Goal: Task Accomplishment & Management: Complete application form

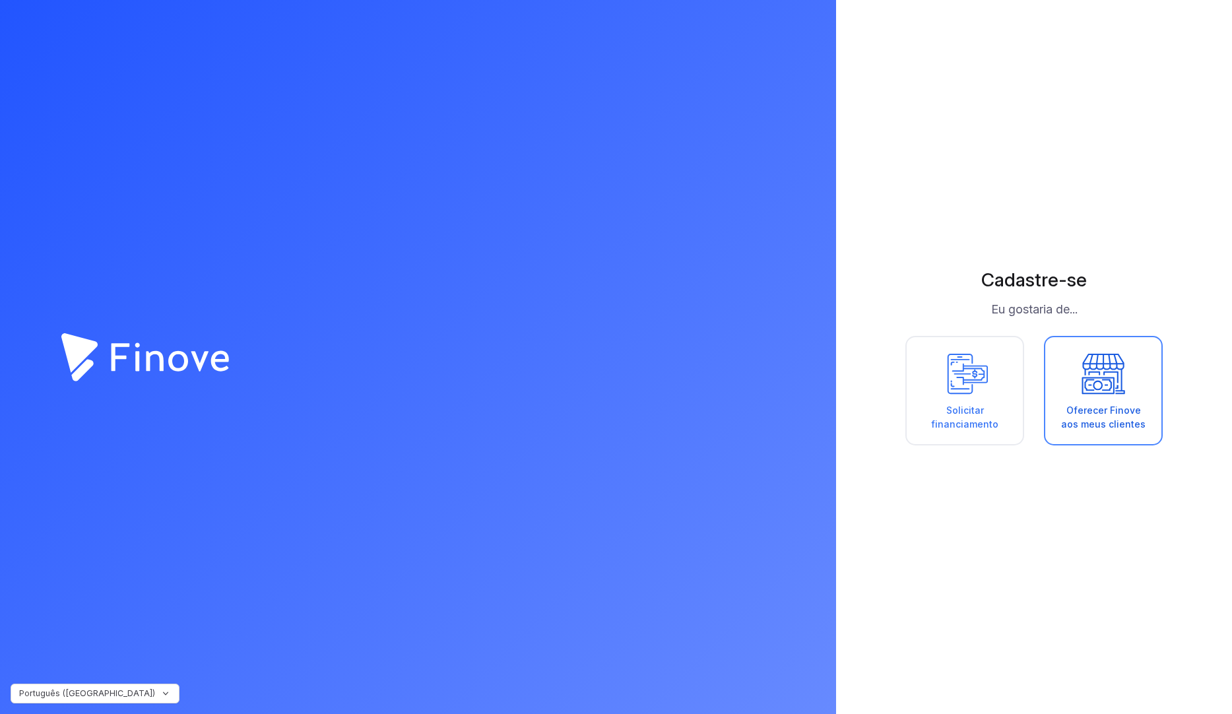
click at [1121, 378] on icon at bounding box center [1102, 373] width 59 height 46
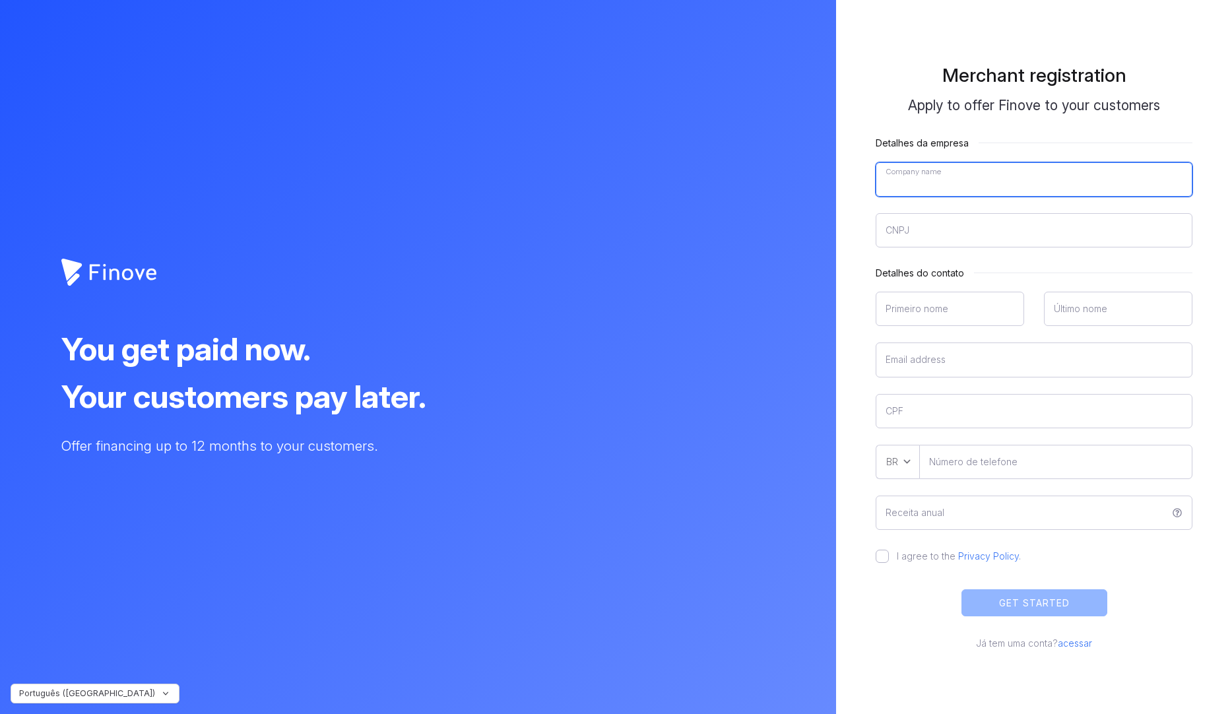
click at [921, 181] on input"] "Company name" at bounding box center [1033, 179] width 317 height 34
click at [923, 181] on input"] "Company name" at bounding box center [1033, 179] width 317 height 34
type input"] "Matheus Hora Tecnologia"
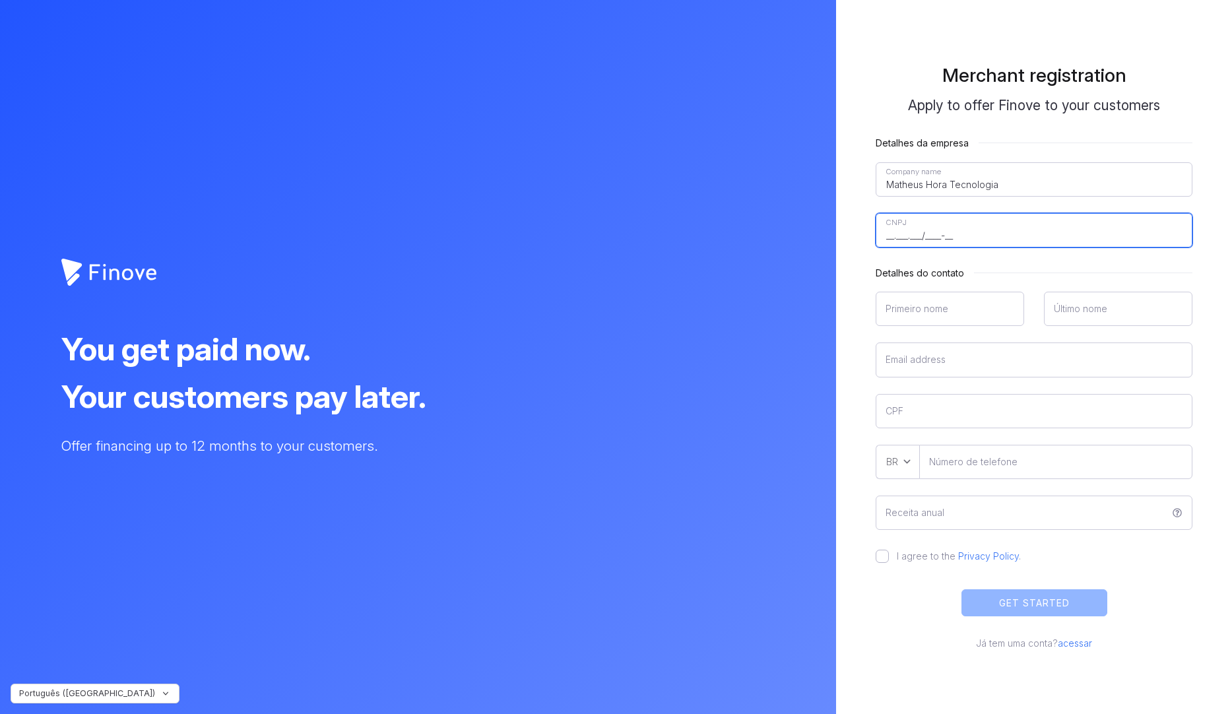
click at [949, 222] on input"] "__.___.___/____-__" at bounding box center [1033, 230] width 317 height 34
paste input"] "59.285.955/0001-85"
type input"] "59.285.955/0001-85"
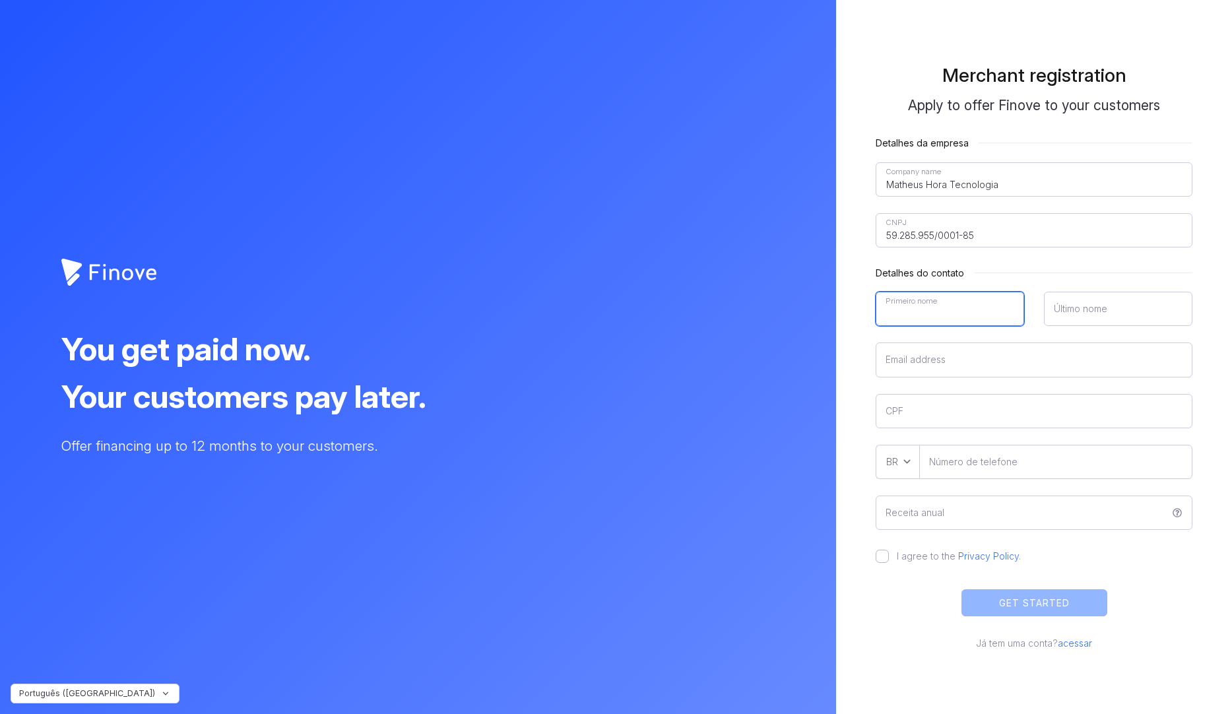
click at [896, 298] on input"] "Primeiro nome" at bounding box center [949, 309] width 148 height 34
type input"] "Matheus"
type input"] "Hora"
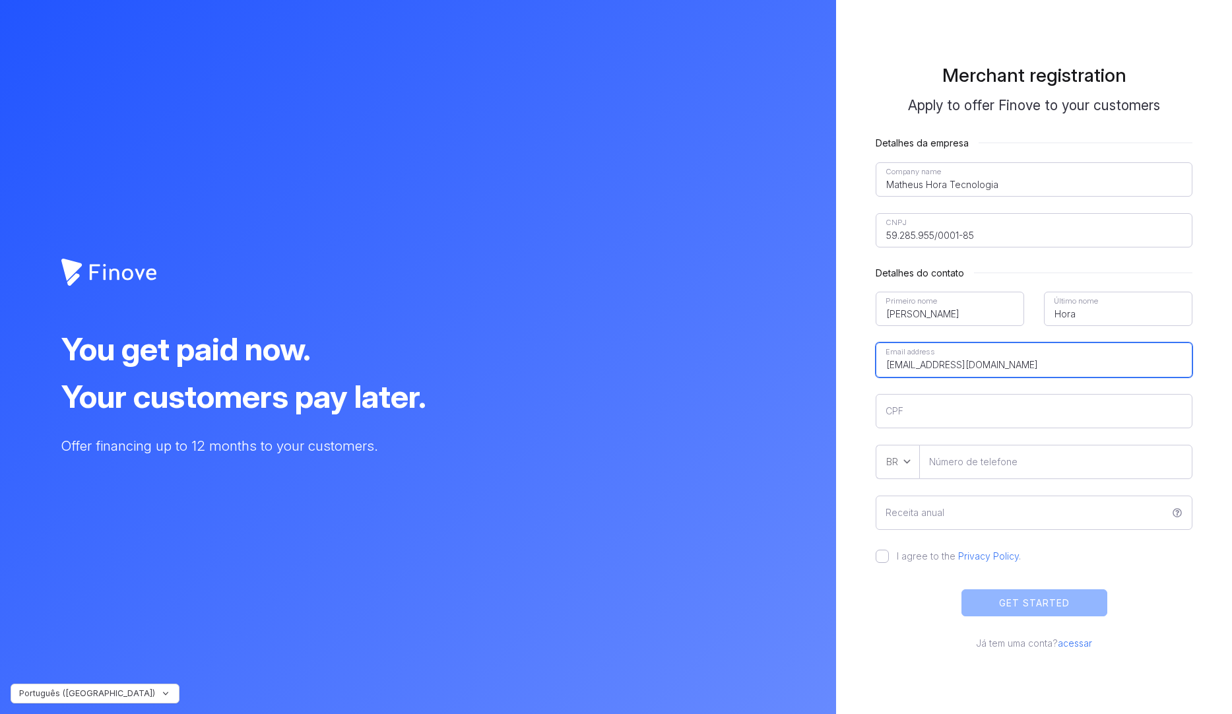
type input"] "[EMAIL_ADDRESS][DOMAIN_NAME]"
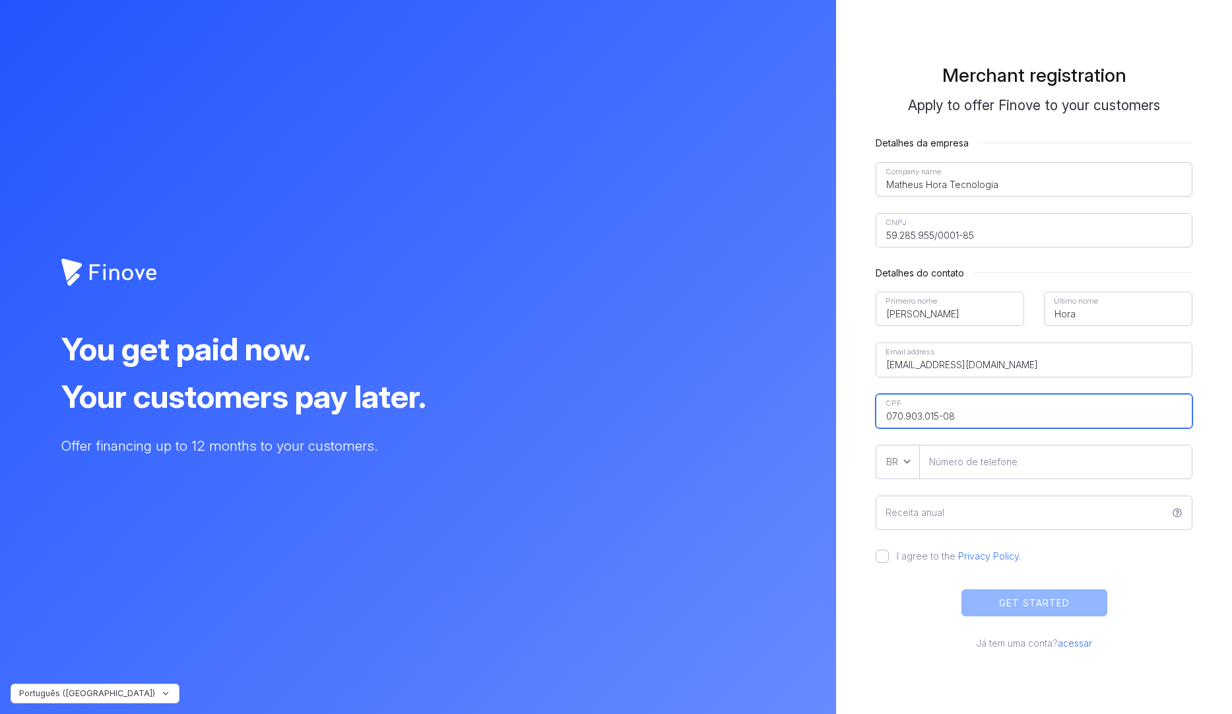
type input"] "070.903.015-08"
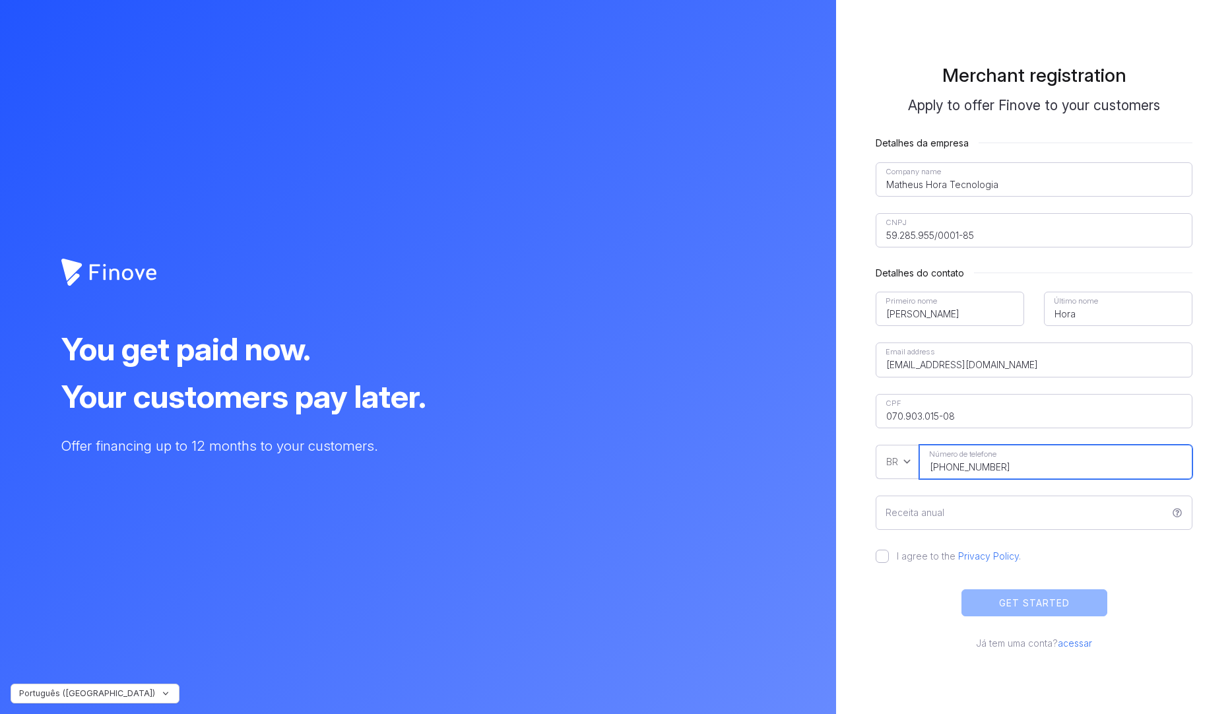
type input"] "[PHONE_NUMBER]"
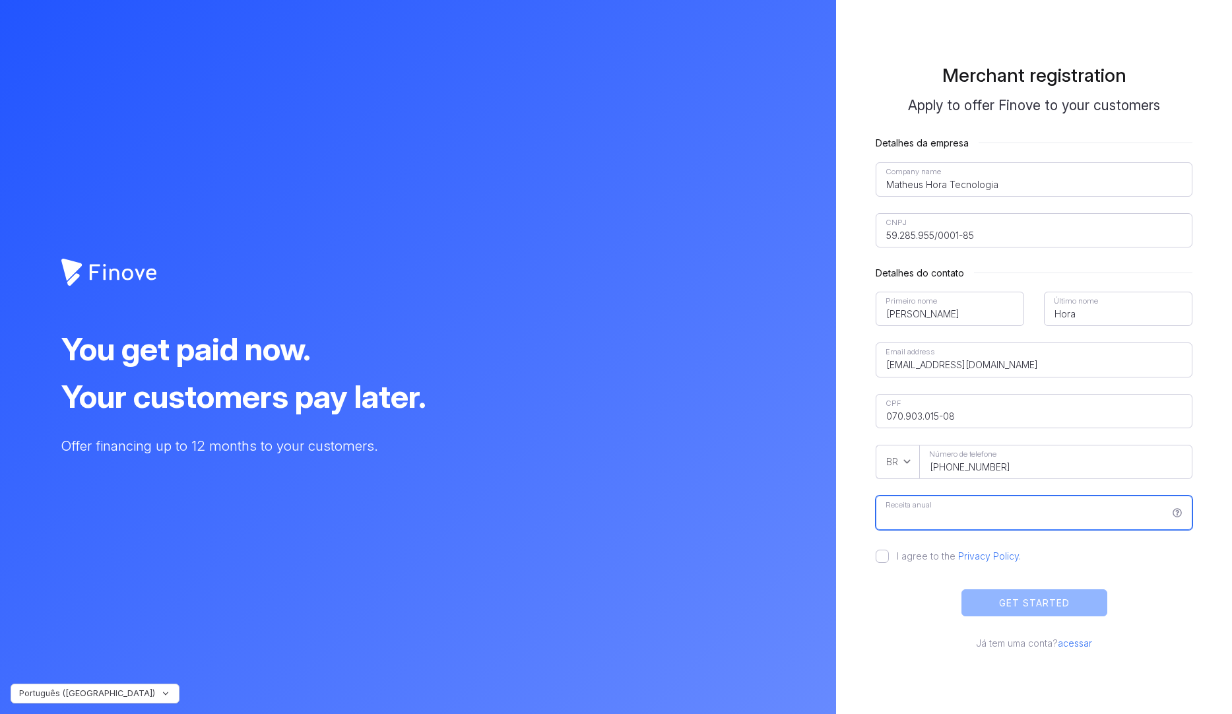
click at [1016, 506] on input "Receita anual" at bounding box center [1033, 512] width 317 height 34
drag, startPoint x: 952, startPoint y: 503, endPoint x: 948, endPoint y: 516, distance: 14.0
click at [952, 504] on input "R$ 40.000,00" at bounding box center [1033, 512] width 317 height 34
type input "R$ 40.000,00"
click at [870, 555] on div "Merchant registration Apply to offer Finove to your customers Detalhes da empre…" at bounding box center [1034, 356] width 356 height 625
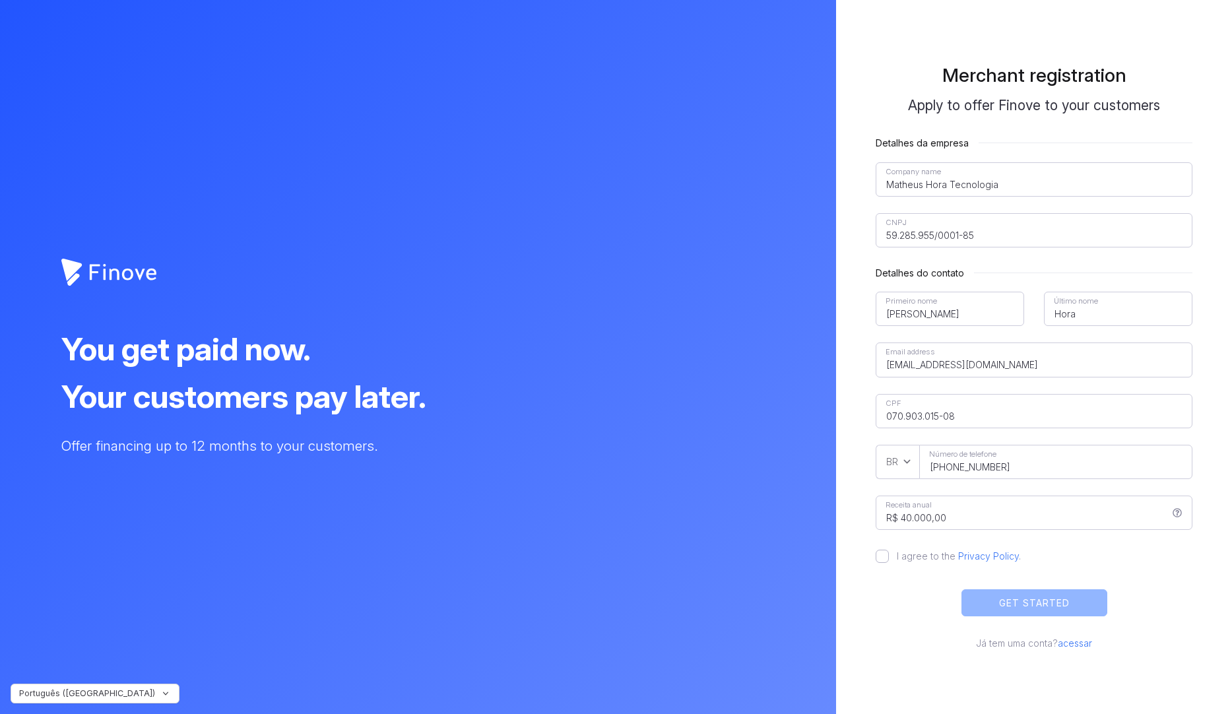
click at [889, 557] on label "I agree to the Privacy Policy ." at bounding box center [955, 555] width 132 height 13
click at [883, 557] on input "I agree to the Privacy Policy ." at bounding box center [881, 555] width 13 height 13
checkbox input "true"
click at [1060, 598] on button "GET STARTED" at bounding box center [1034, 602] width 146 height 27
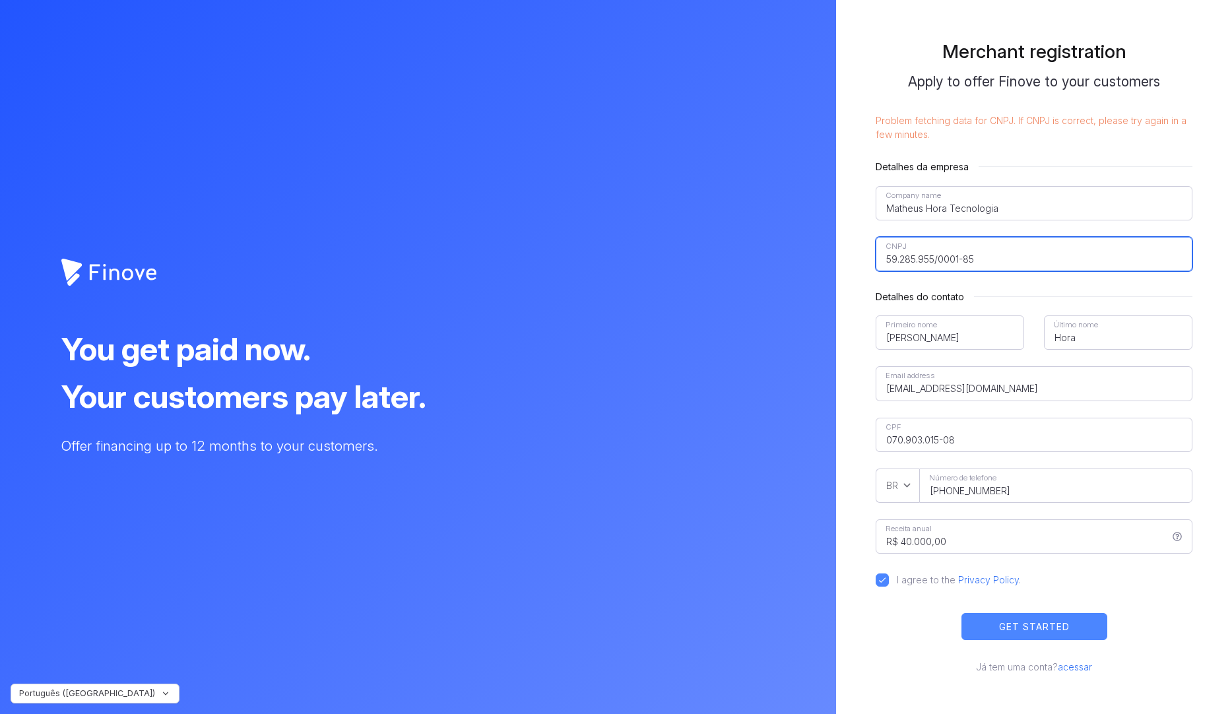
click at [970, 244] on input"] "59.285.955/0001-85" at bounding box center [1033, 254] width 317 height 34
drag, startPoint x: 985, startPoint y: 249, endPoint x: 1001, endPoint y: 257, distance: 18.0
click at [987, 250] on input"] "59.285.955/0001-85" at bounding box center [1033, 254] width 317 height 34
click at [1001, 258] on input"] "59.285.955/0001-85" at bounding box center [1033, 254] width 317 height 34
click at [1023, 623] on button "GET STARTED" at bounding box center [1034, 626] width 146 height 27
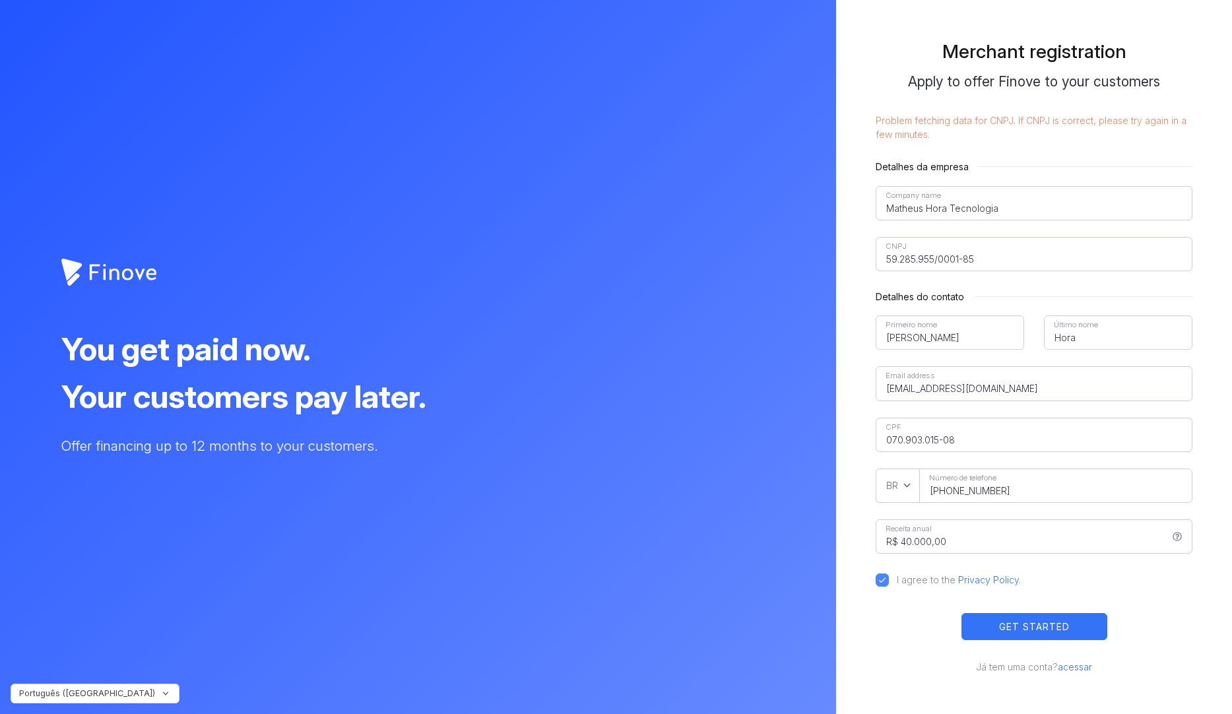
click at [1030, 636] on button "GET STARTED" at bounding box center [1034, 626] width 146 height 27
drag, startPoint x: 864, startPoint y: 126, endPoint x: 972, endPoint y: 135, distance: 107.9
click at [972, 135] on div "Merchant registration Apply to offer Finove to your customers Problem fetching …" at bounding box center [1034, 356] width 356 height 673
click at [937, 261] on input"] "59.285.955/0001-85" at bounding box center [1033, 254] width 317 height 34
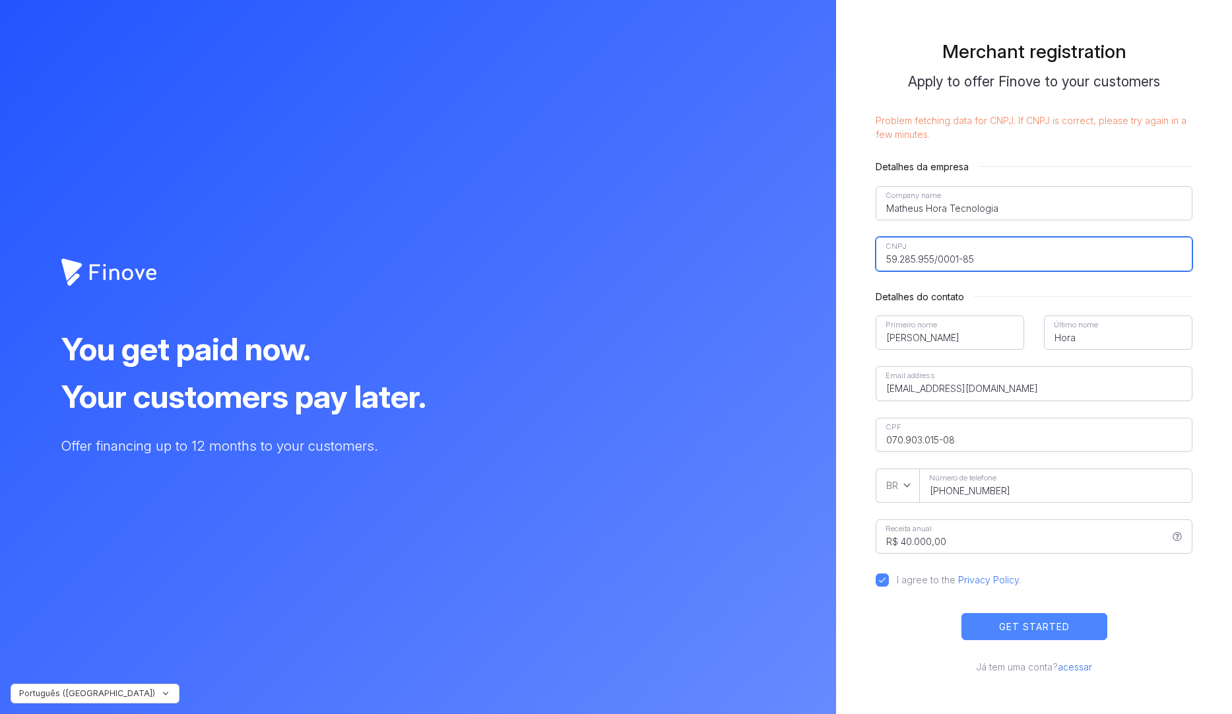
click at [909, 266] on input"] "59.285.955/0001-85" at bounding box center [1033, 254] width 317 height 34
click at [904, 257] on input"] "59.285.955/0001-85" at bounding box center [1033, 254] width 317 height 34
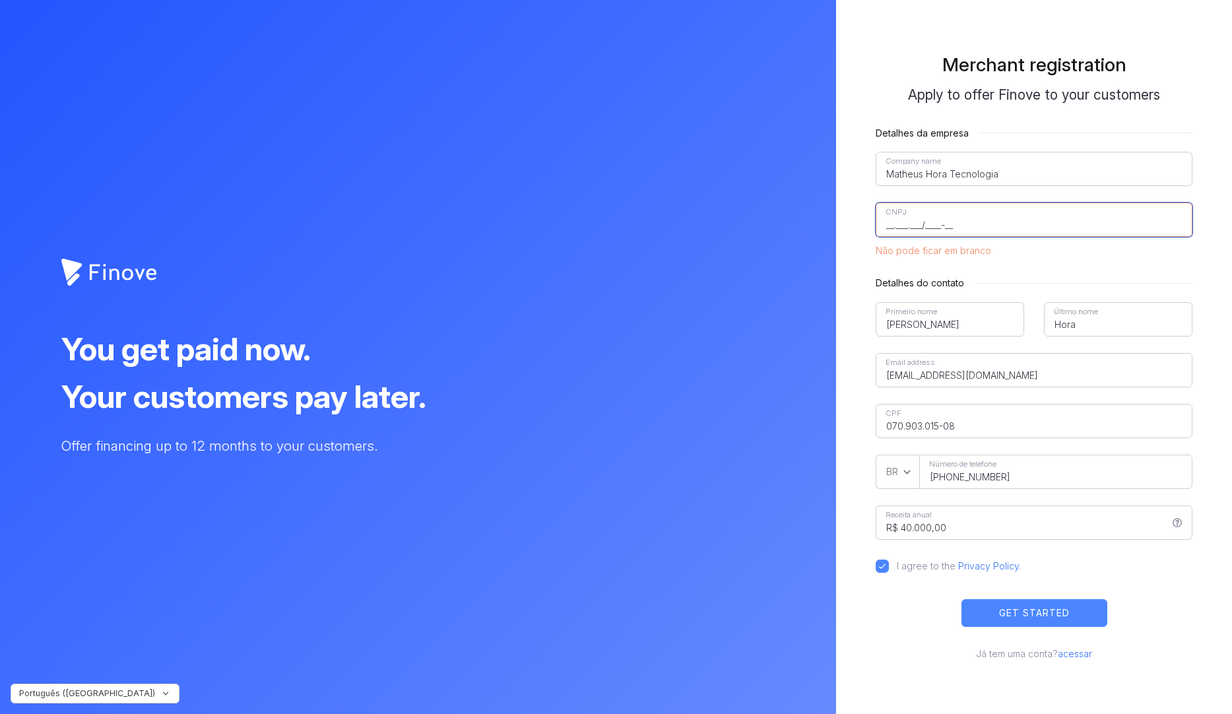
paste input"] "text"
type input"] "__.___.___/____-__"
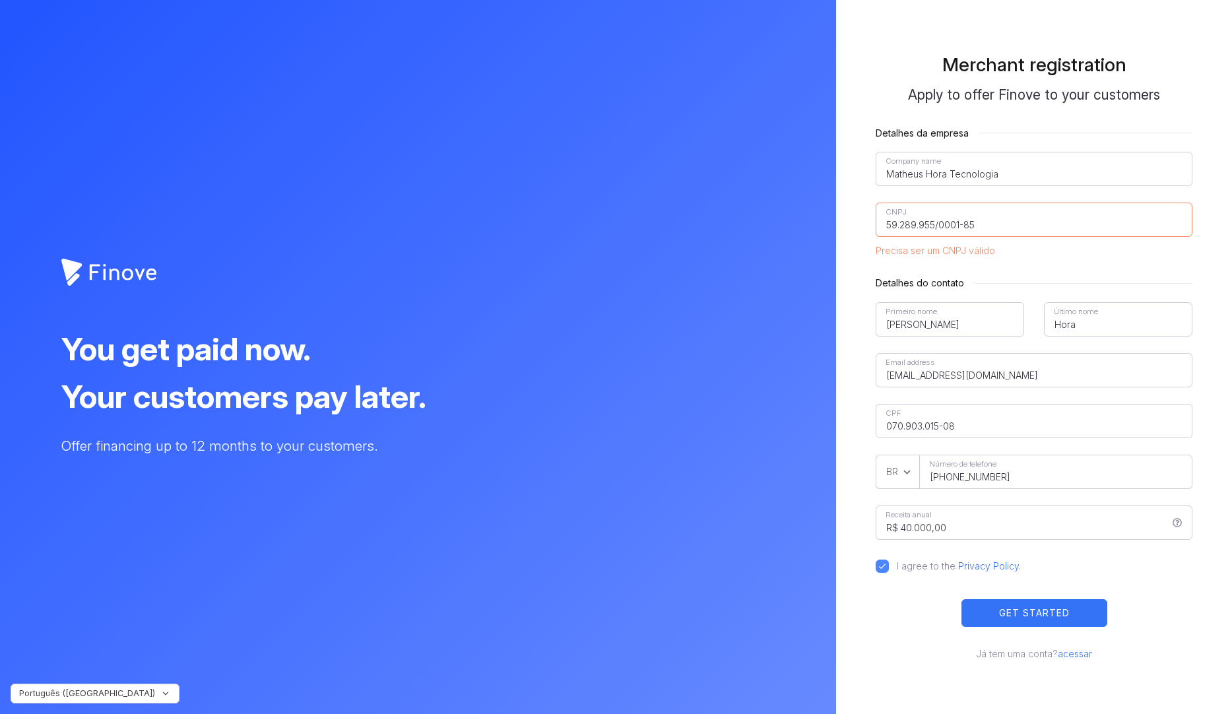
click at [1073, 623] on button "GET STARTED" at bounding box center [1034, 612] width 146 height 27
click at [1039, 615] on button "GET STARTED" at bounding box center [1034, 612] width 146 height 27
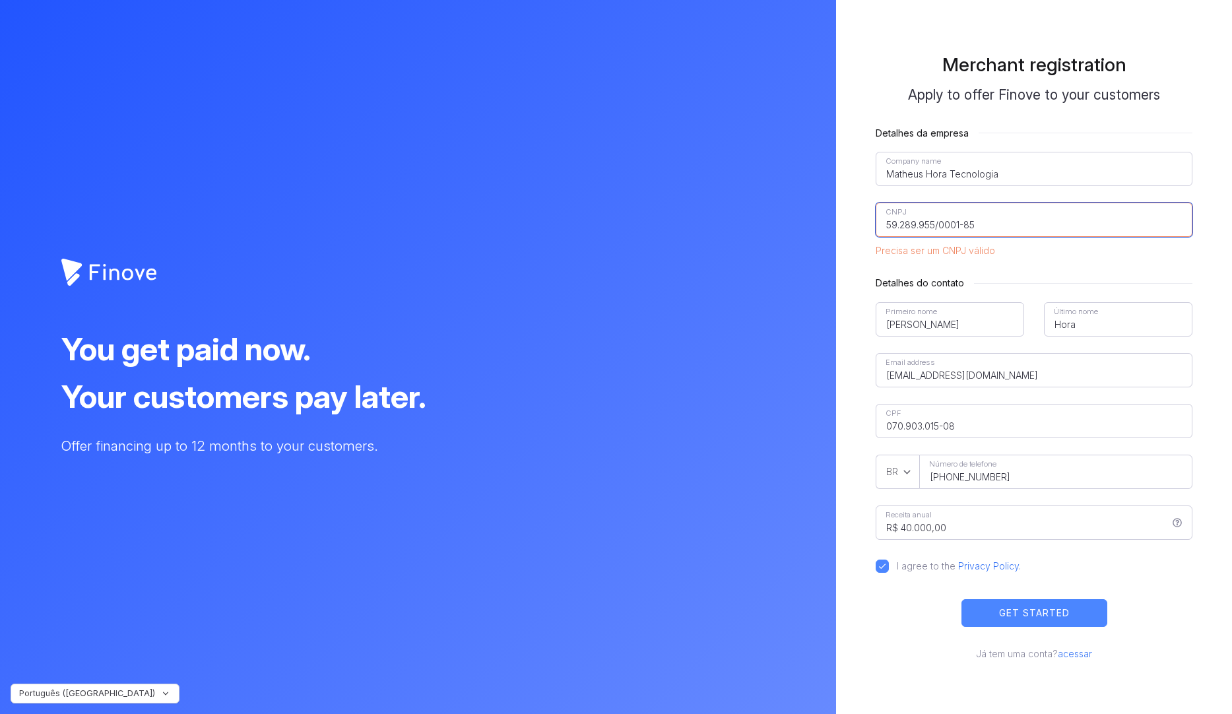
click at [970, 228] on input"] "59.289.955/0001-85" at bounding box center [1033, 220] width 317 height 34
drag, startPoint x: 996, startPoint y: 208, endPoint x: 991, endPoint y: 222, distance: 14.8
click at [996, 210] on input"] "59.289.955/0001-85" at bounding box center [1033, 220] width 317 height 34
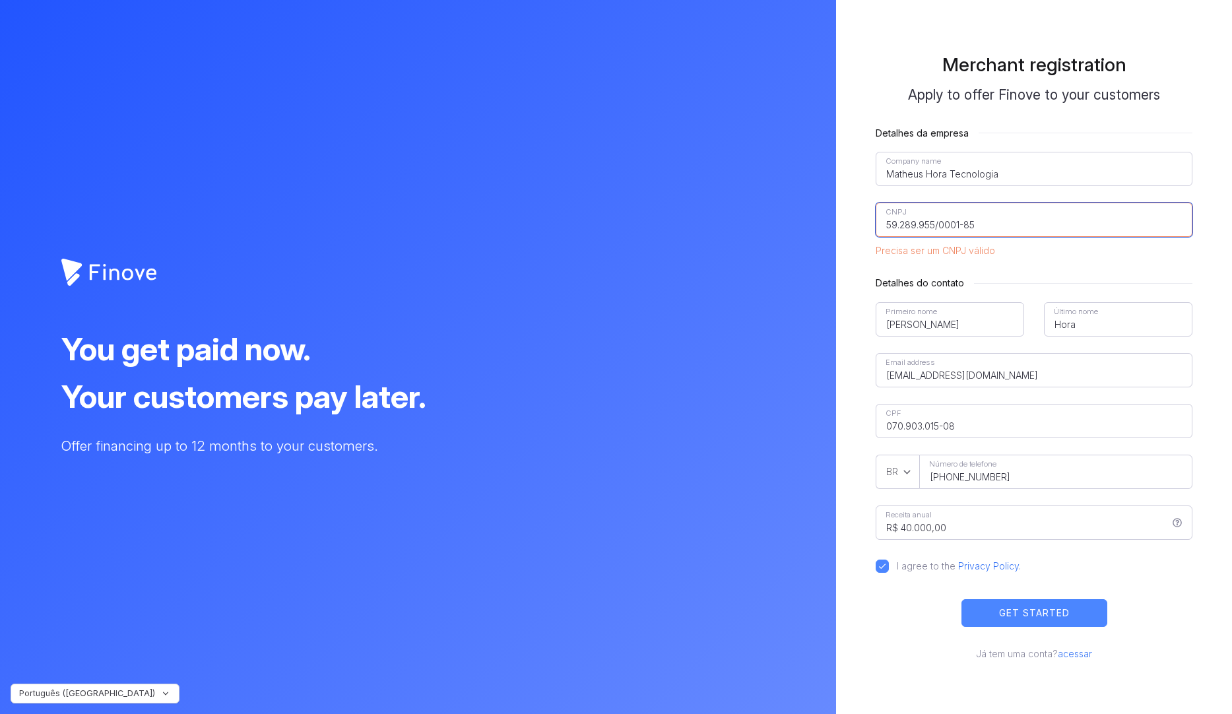
click at [991, 223] on input"] "59.289.955/0001-85" at bounding box center [1033, 220] width 317 height 34
type input"] "59.289.955/0001-85"
click at [1009, 614] on button "GET STARTED" at bounding box center [1034, 612] width 146 height 27
click at [1067, 619] on button "GET STARTED" at bounding box center [1034, 612] width 146 height 27
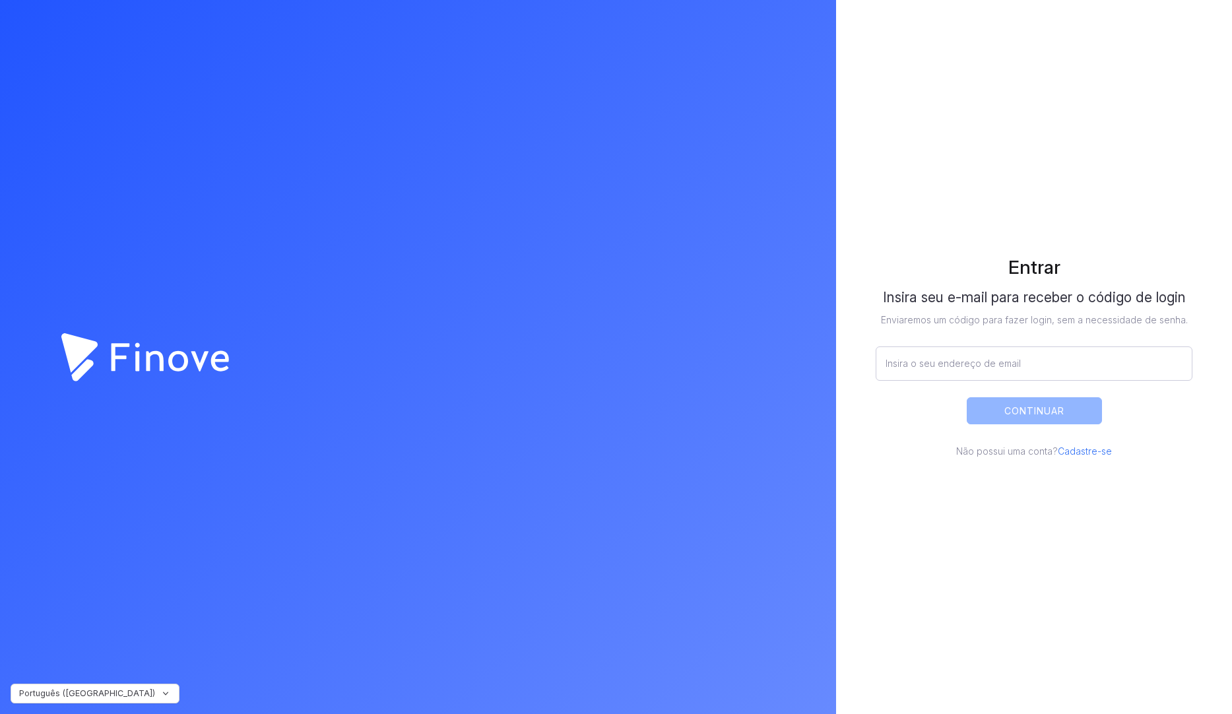
click at [203, 359] on icon at bounding box center [145, 356] width 168 height 47
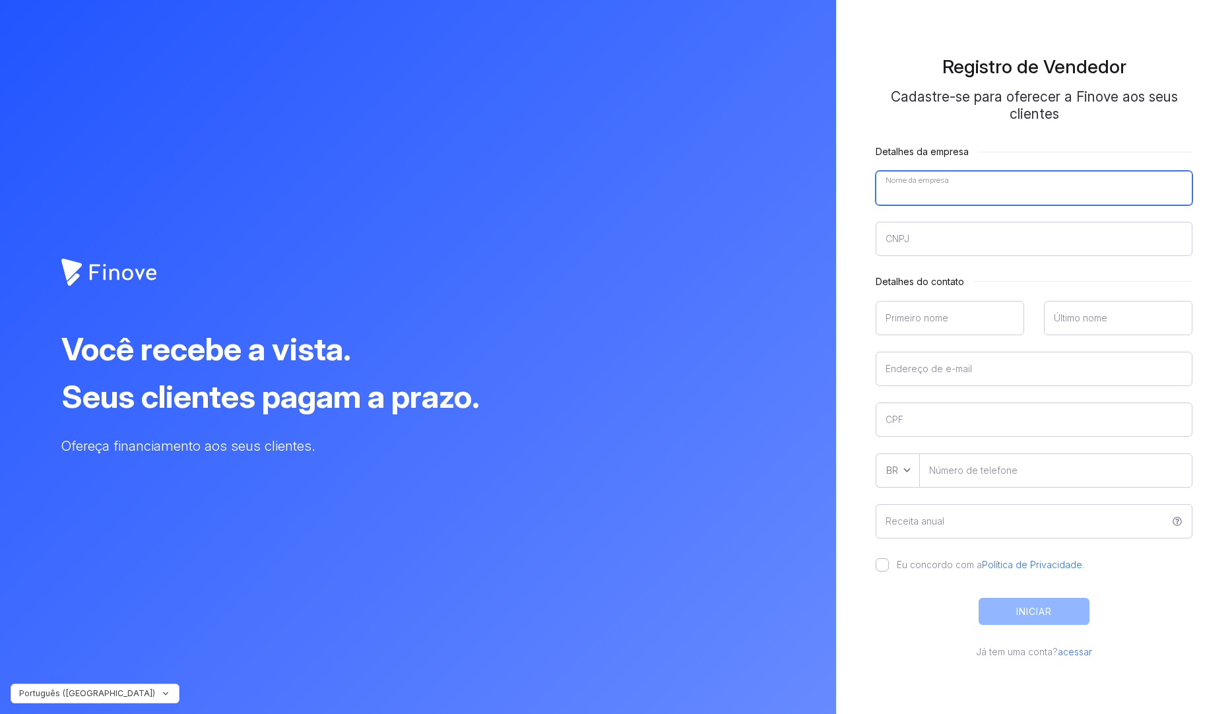
click at [962, 179] on input"] "Nome da empresa" at bounding box center [1033, 188] width 317 height 34
type input"] "[PERSON_NAME]"
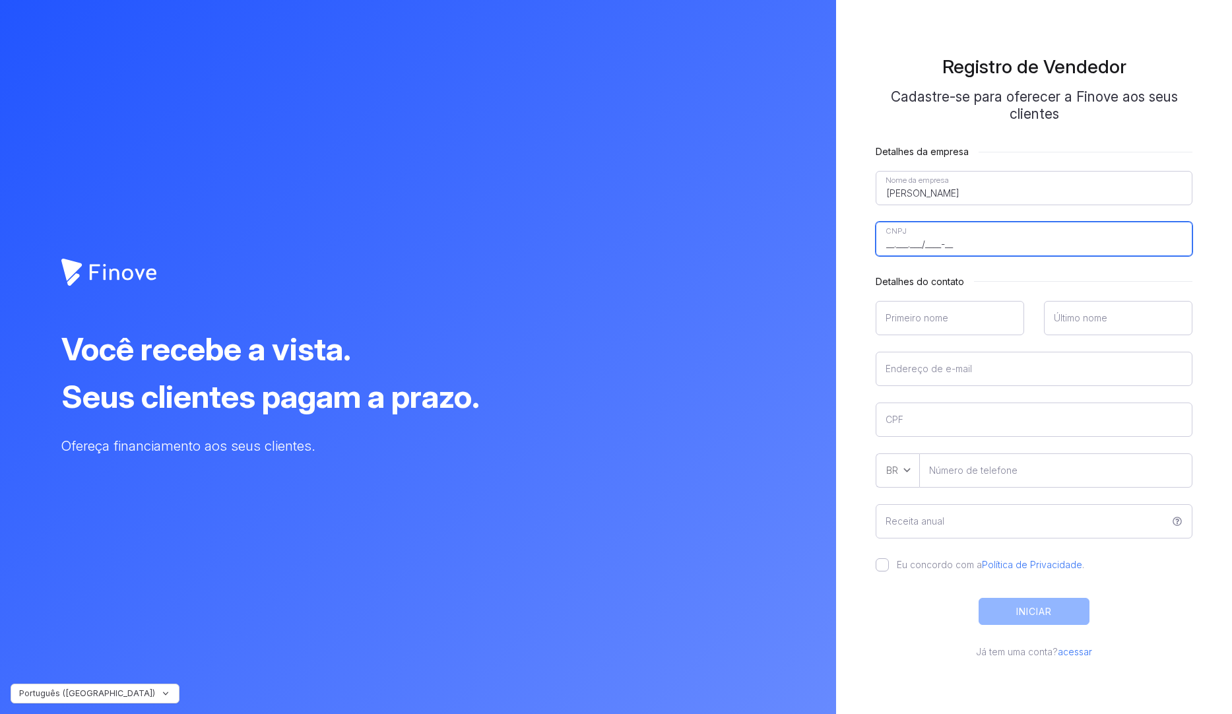
paste input"] "59.289.955/0001-85"
type input"] "59.289.955/0001-85"
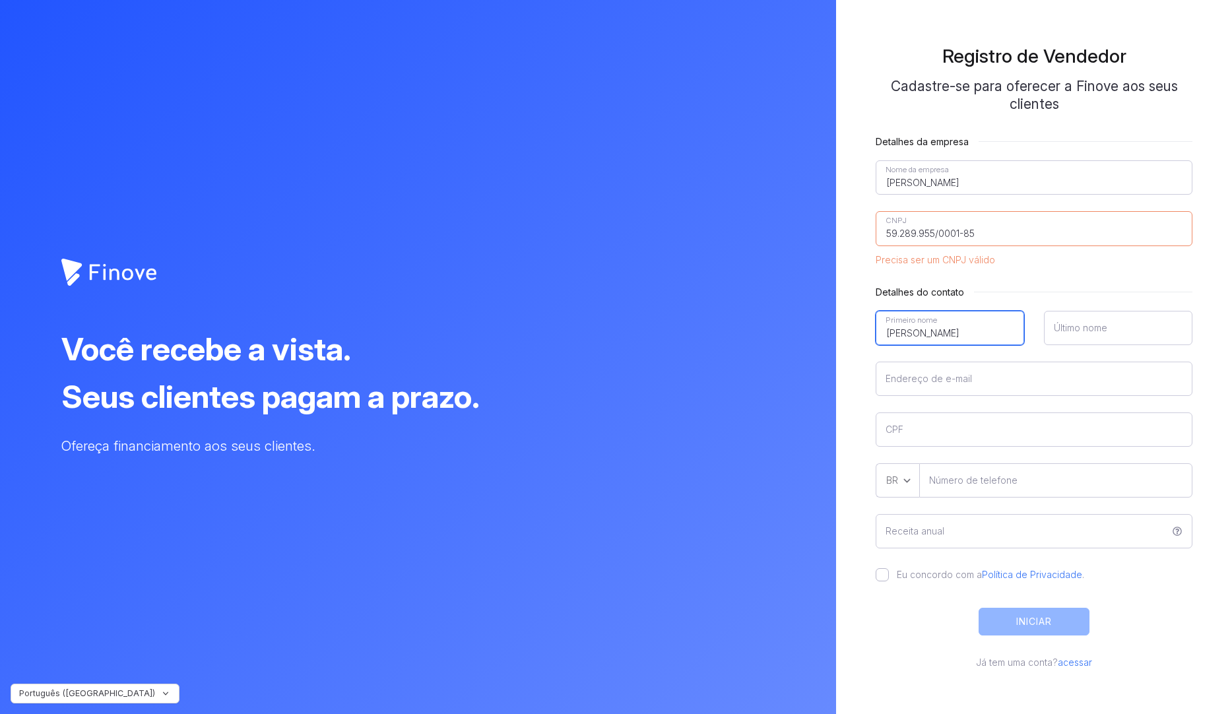
type input"] "[PERSON_NAME]"
type input"] "Hora"
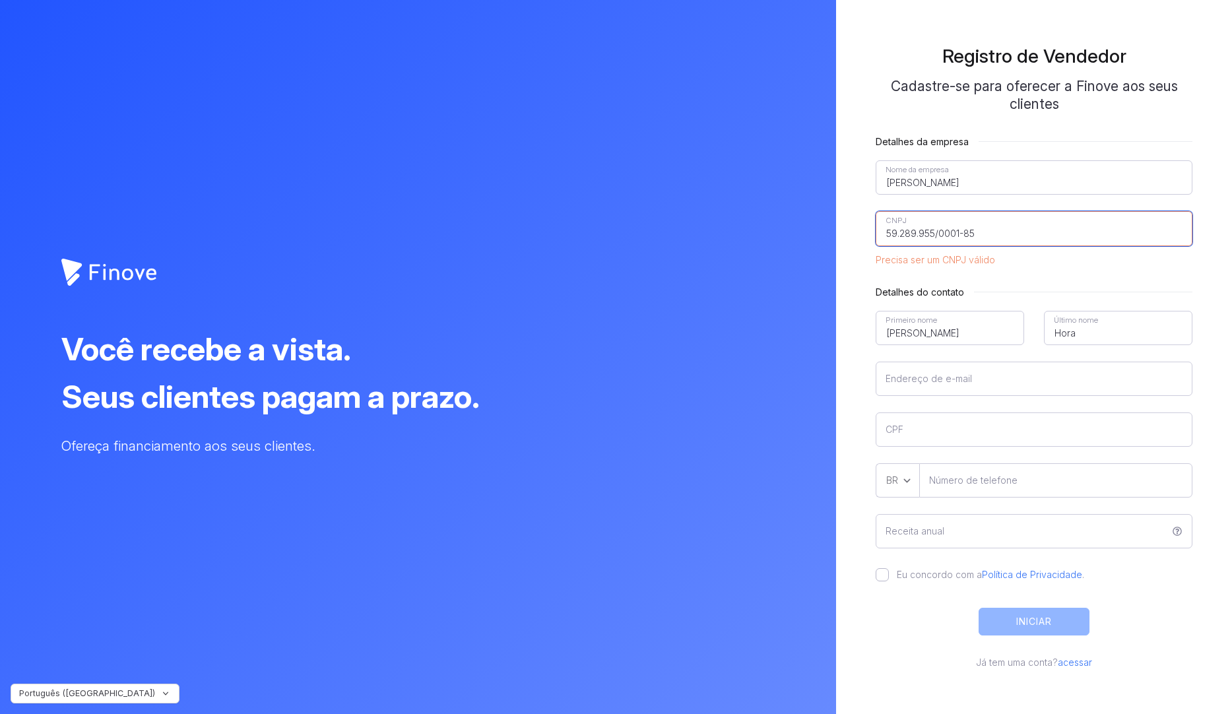
click at [950, 231] on input"] "59.289.955/0001-85" at bounding box center [1033, 228] width 317 height 34
paste input"] "5"
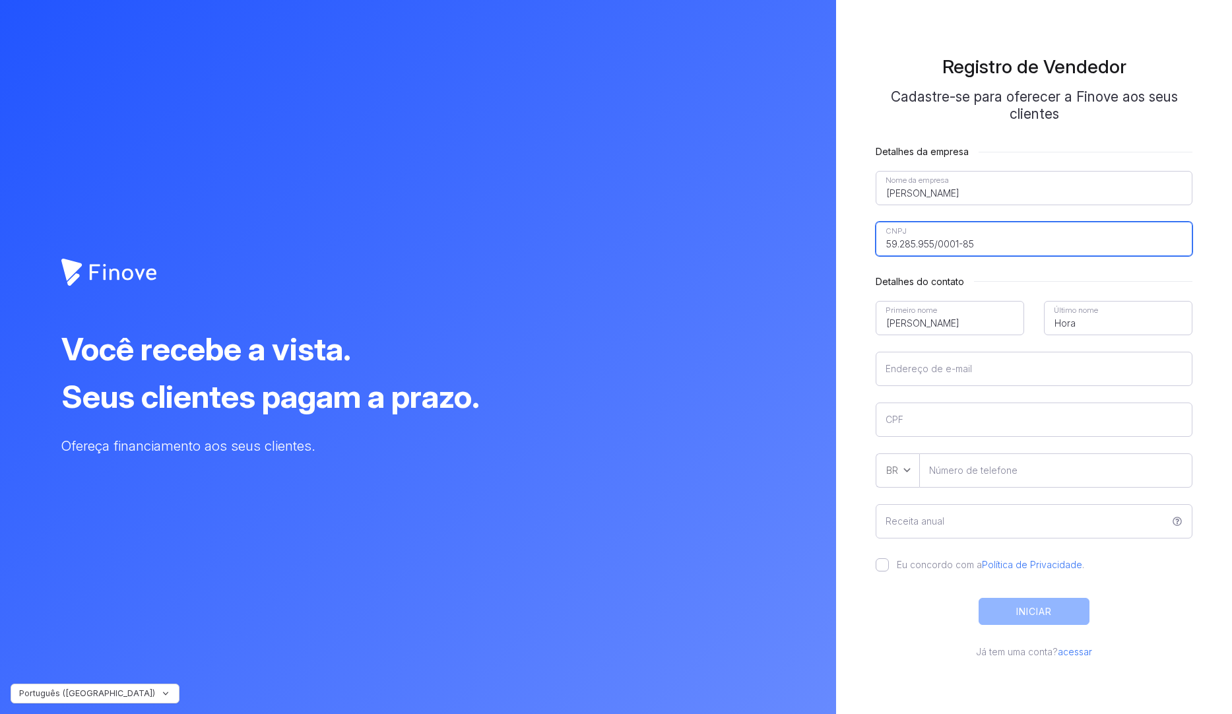
type input"] "59.285.955/0001-85"
click at [958, 349] on div "[PERSON_NAME] Primeiro nome Hora Último nome" at bounding box center [1033, 326] width 317 height 51
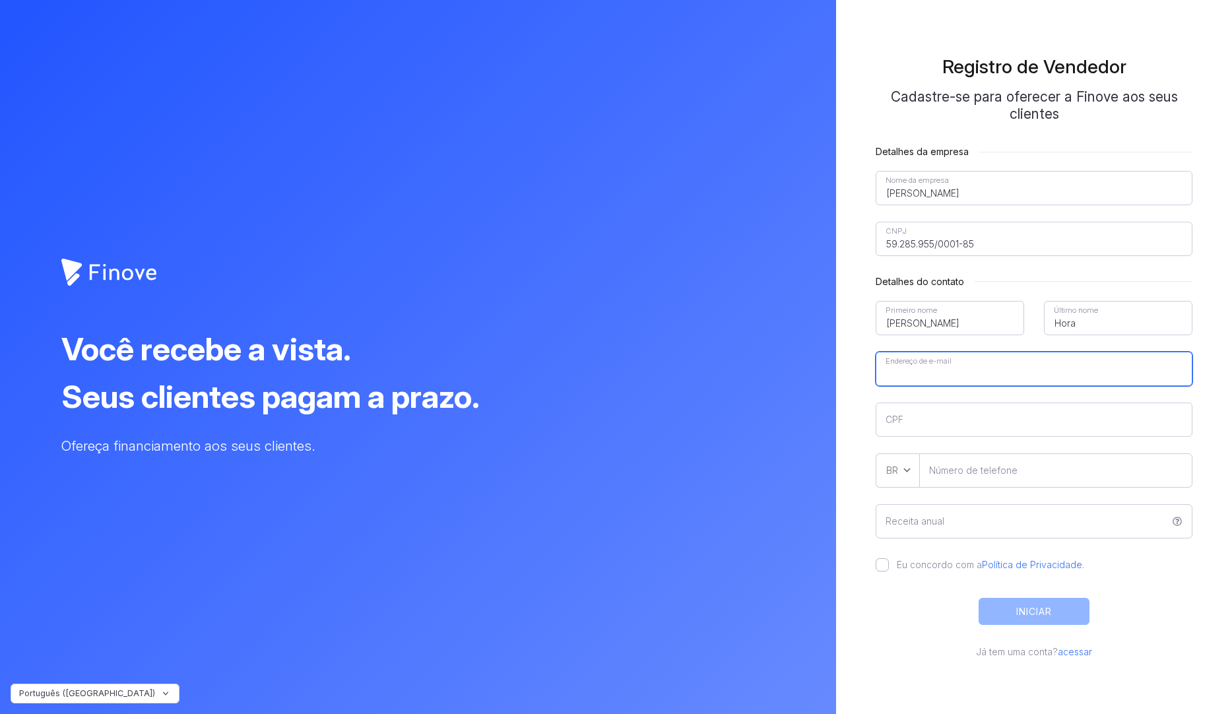
click at [945, 380] on input"] "Endereço de e-mail" at bounding box center [1033, 369] width 317 height 34
type input"] "[EMAIL_ADDRESS][DOMAIN_NAME]"
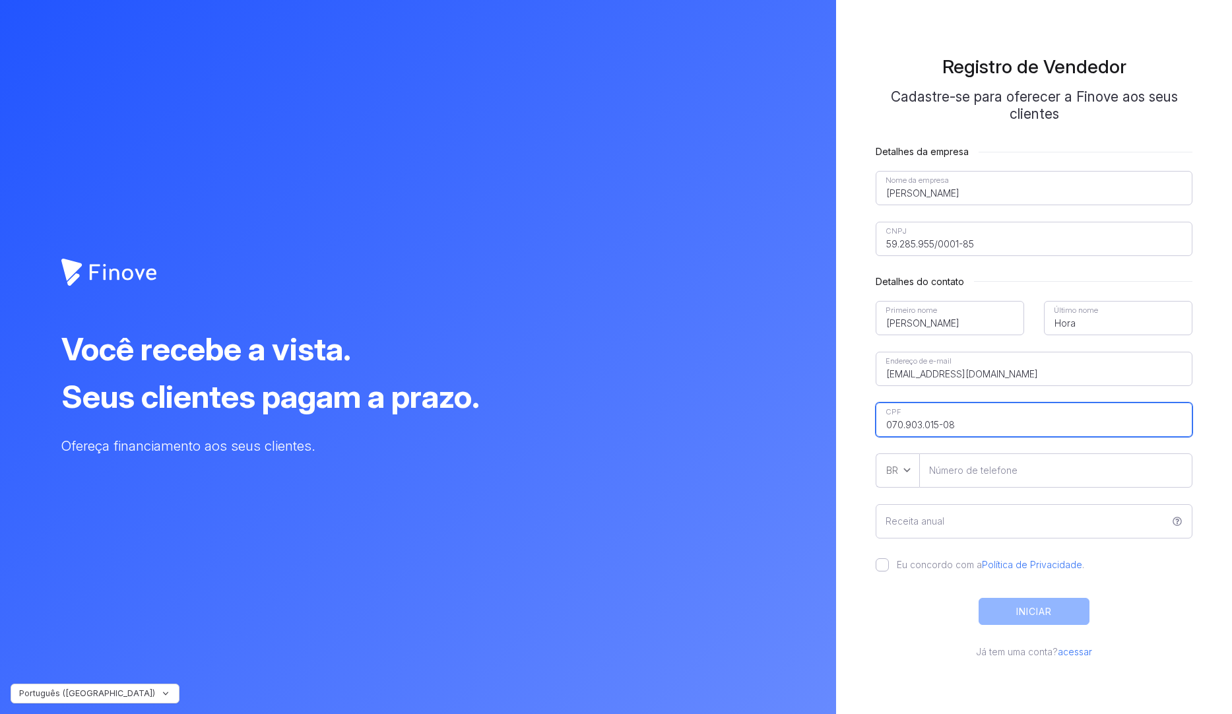
type input"] "070.903.015-08"
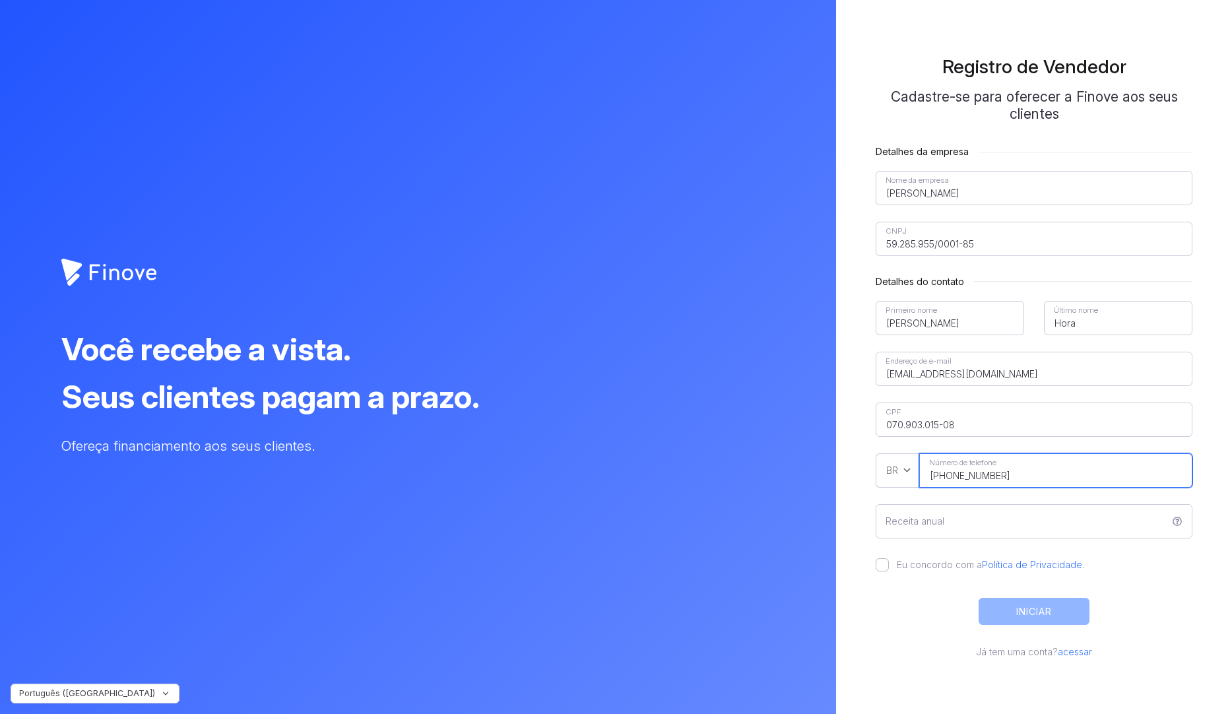
type input"] "[PHONE_NUMBER]"
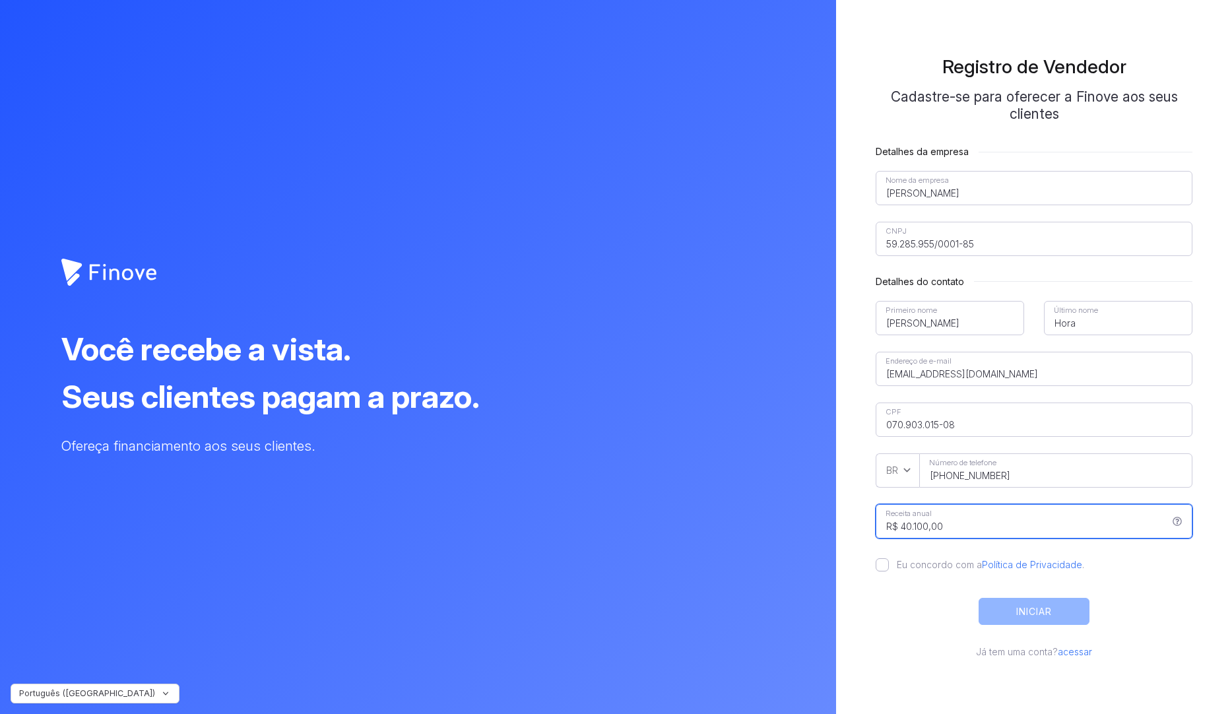
type input "R$ 40.100,00"
click at [889, 567] on label "Eu concordo com a Política de Privacidade ." at bounding box center [986, 564] width 195 height 13
click at [885, 567] on input "Eu concordo com a Política de Privacidade ." at bounding box center [881, 564] width 13 height 13
checkbox input "true"
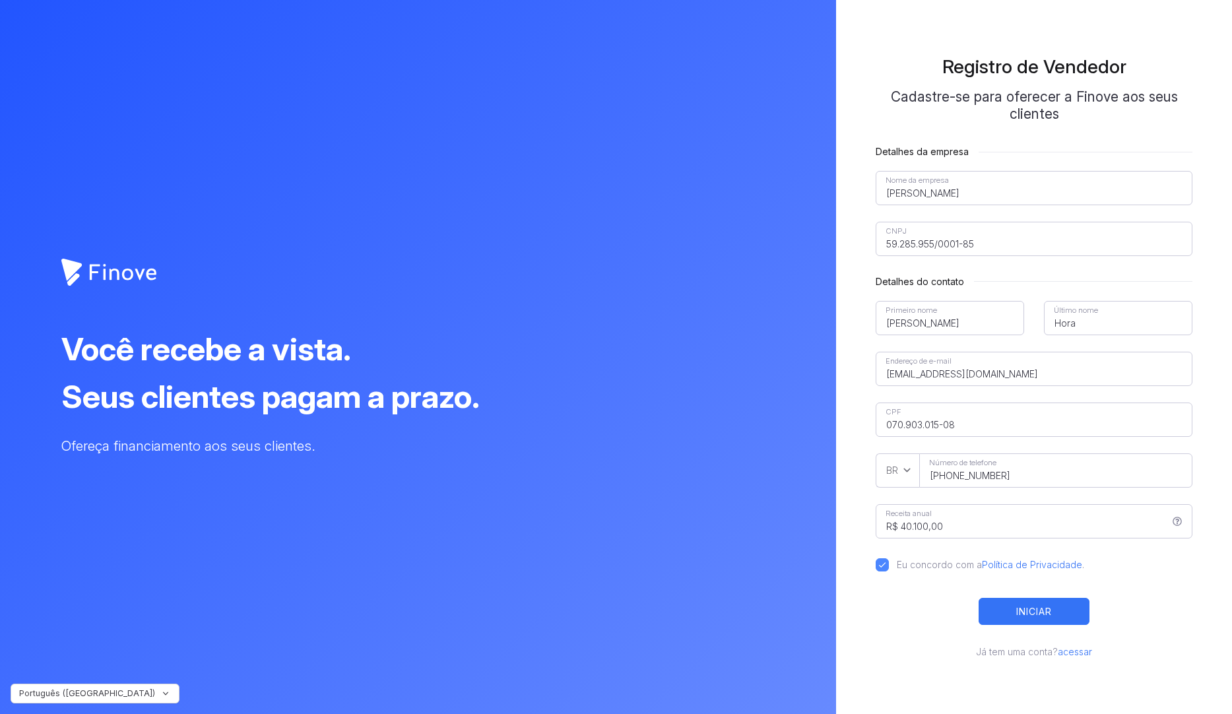
click at [1043, 609] on button "INICIAR" at bounding box center [1033, 611] width 111 height 27
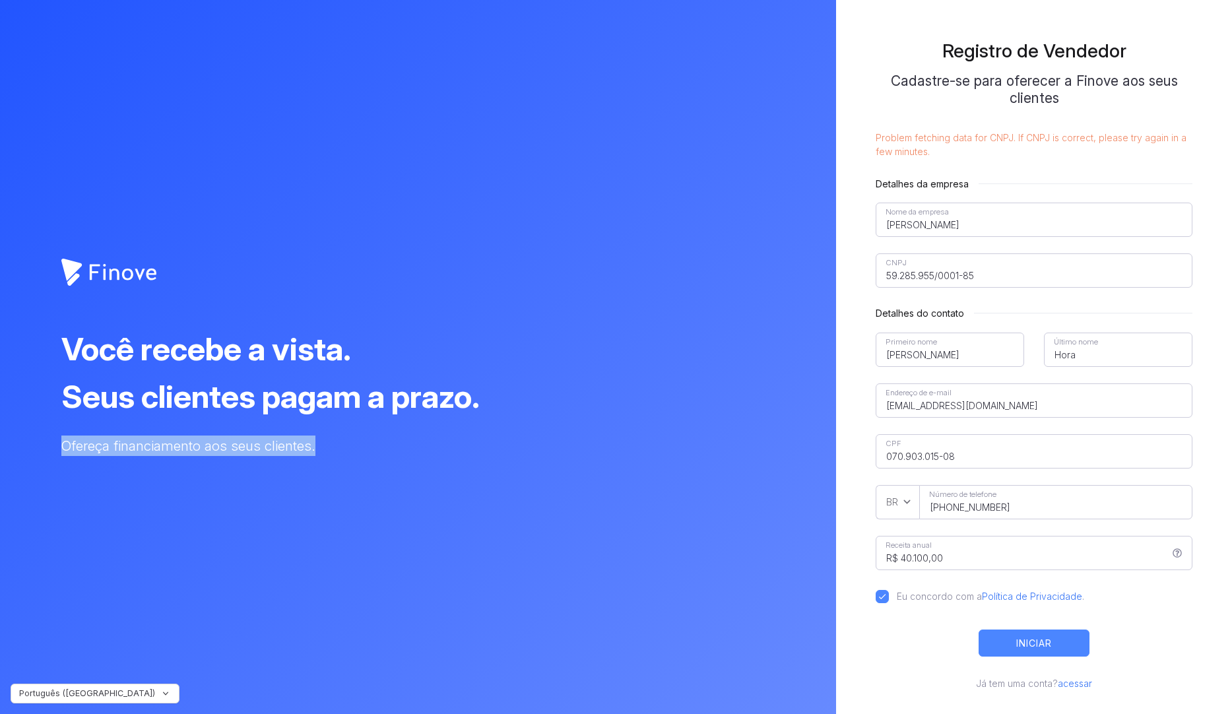
drag, startPoint x: 61, startPoint y: 446, endPoint x: 315, endPoint y: 467, distance: 255.5
click at [324, 465] on div "Finove_Logo_Solid Created with Sketch. Você recebe a vista. Seus clientes pagam…" at bounding box center [418, 357] width 836 height 714
copy div "Ofereça financiamento aos seus clientes."
